Goal: Find specific page/section

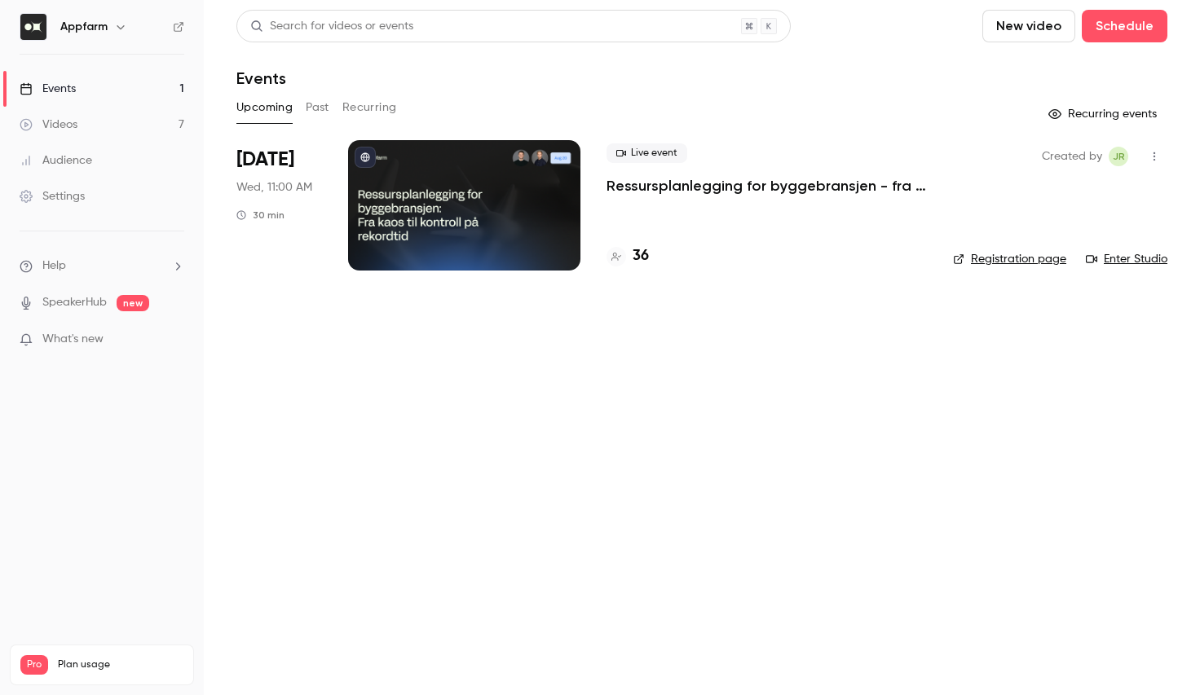
click at [1009, 260] on link "Registration page" at bounding box center [1009, 259] width 113 height 16
